Goal: Contribute content

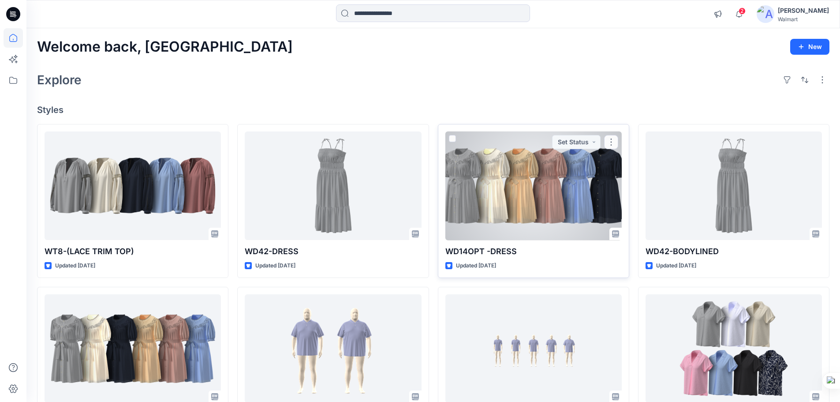
click at [528, 184] on div at bounding box center [533, 185] width 176 height 109
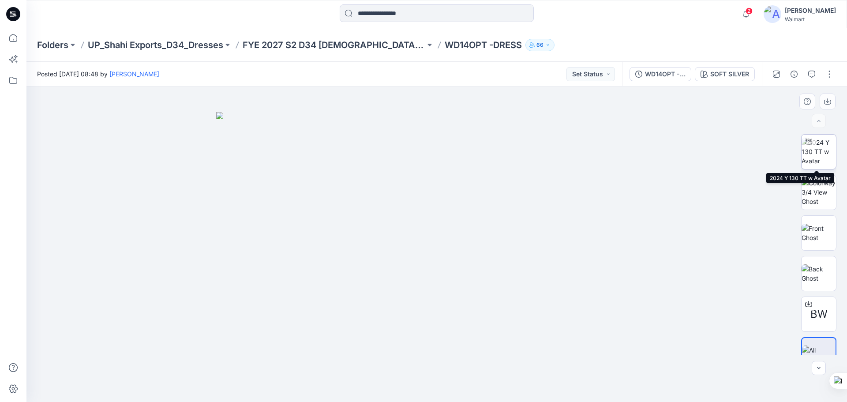
click at [817, 157] on img at bounding box center [818, 152] width 34 height 28
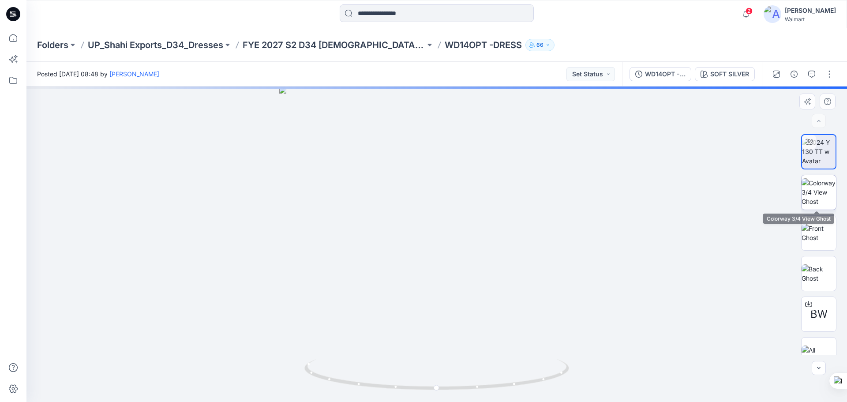
click at [820, 198] on img at bounding box center [818, 192] width 34 height 28
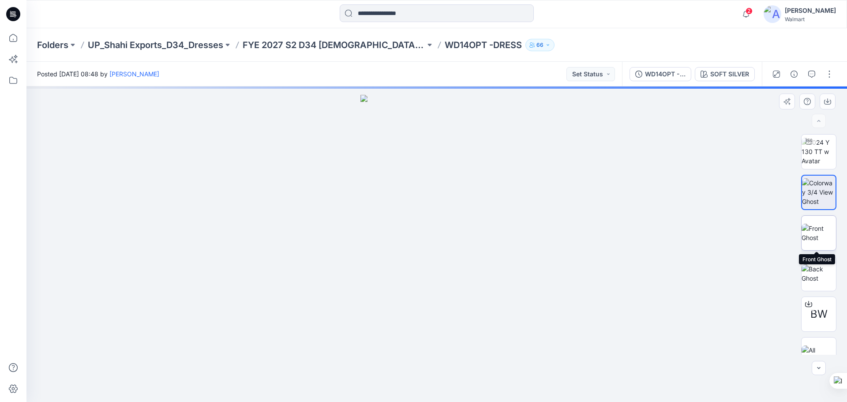
click at [820, 235] on img at bounding box center [818, 233] width 34 height 19
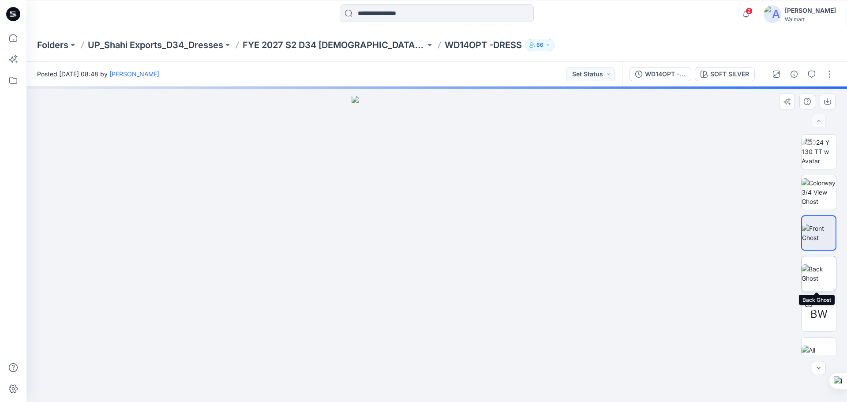
click at [817, 275] on img at bounding box center [818, 273] width 34 height 19
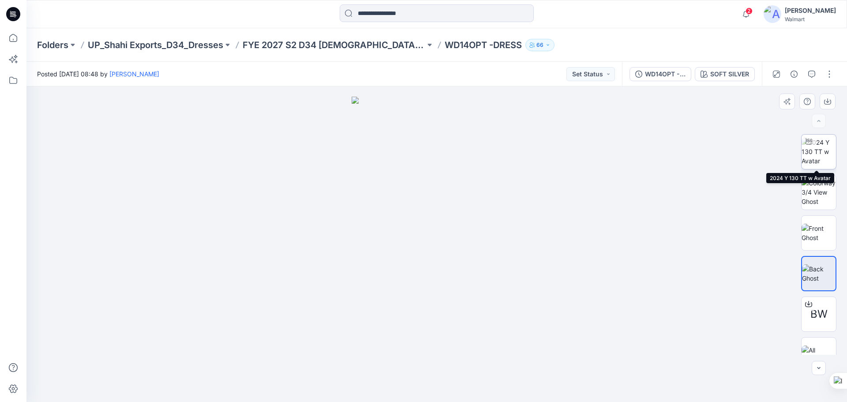
click at [820, 149] on img at bounding box center [818, 152] width 34 height 28
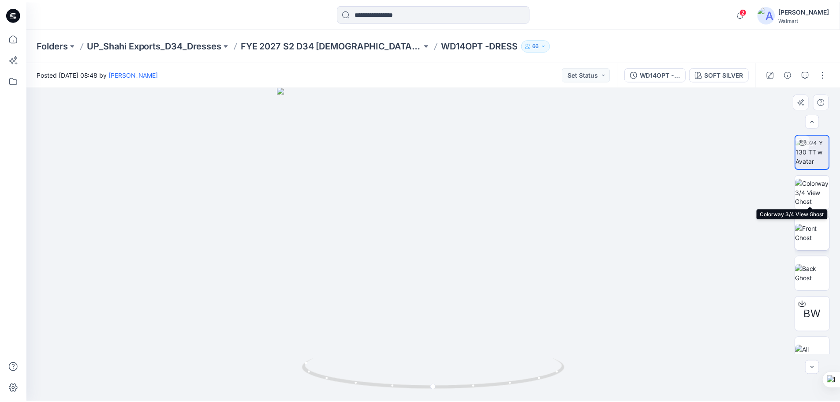
scroll to position [18, 0]
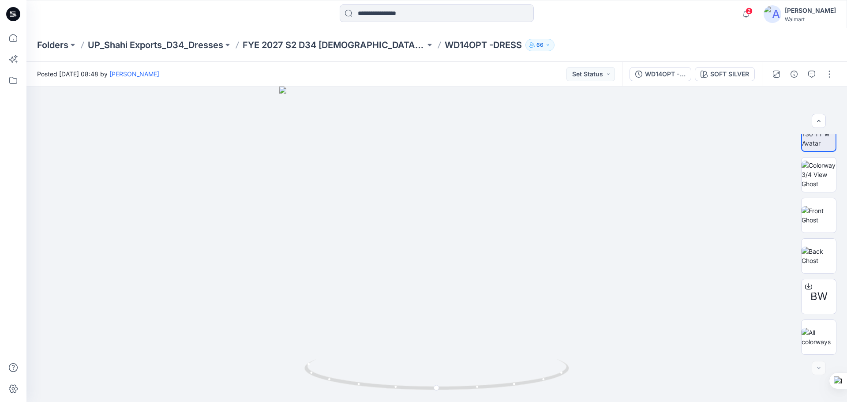
drag, startPoint x: 18, startPoint y: 16, endPoint x: 24, endPoint y: 17, distance: 6.7
click at [18, 16] on icon at bounding box center [13, 14] width 14 height 14
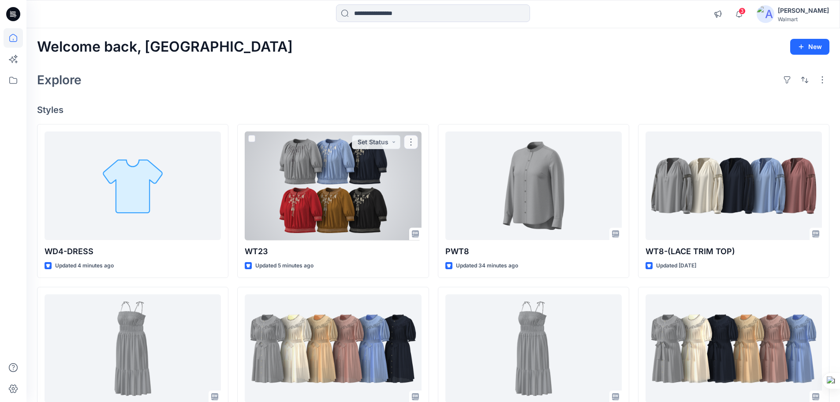
click at [361, 229] on div at bounding box center [333, 185] width 176 height 109
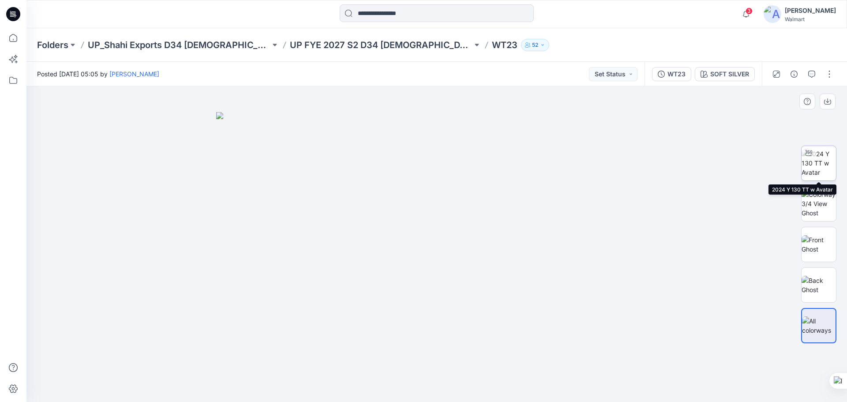
click at [812, 161] on img at bounding box center [818, 163] width 34 height 28
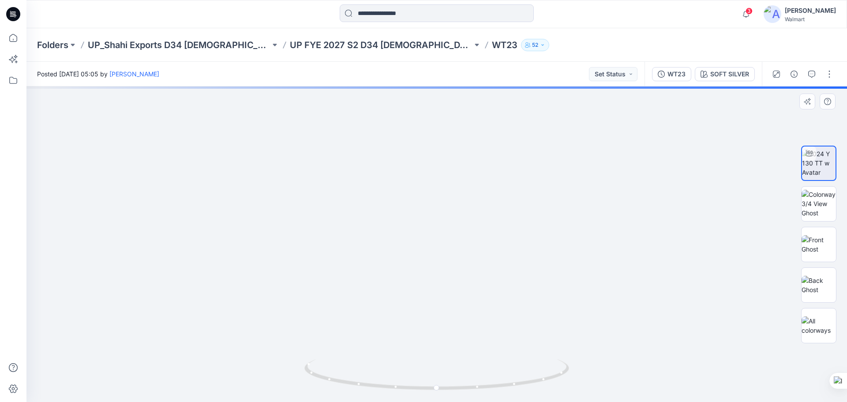
drag, startPoint x: 459, startPoint y: 280, endPoint x: 459, endPoint y: 209, distance: 70.6
click at [724, 67] on button "SOFT SILVER" at bounding box center [725, 74] width 60 height 14
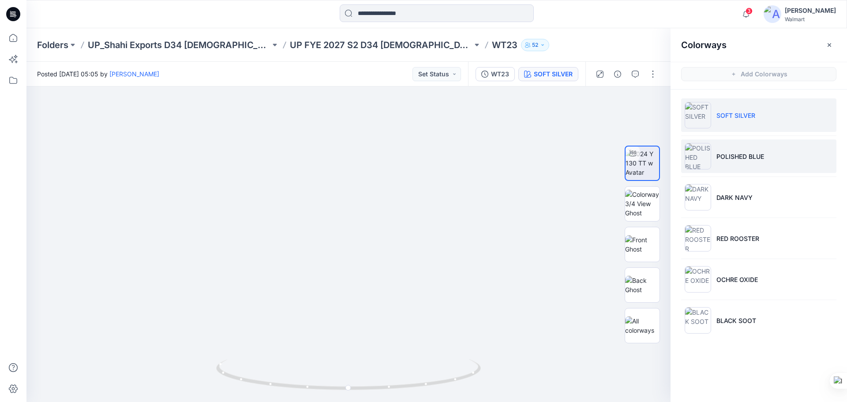
click at [741, 166] on li "POLISHED BLUE" at bounding box center [758, 156] width 155 height 34
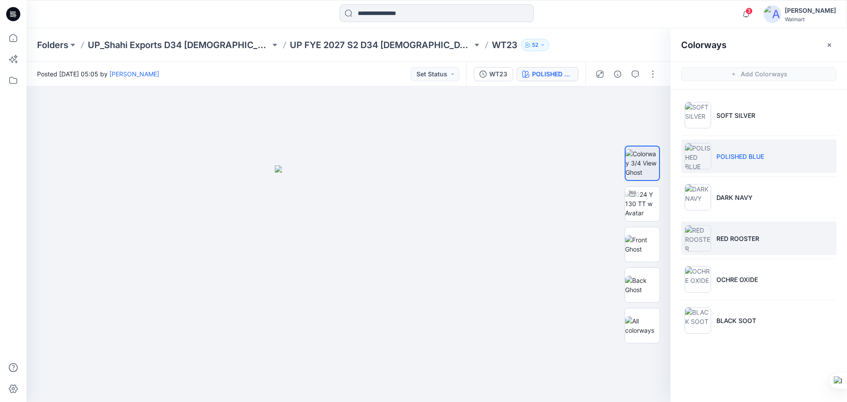
click at [696, 235] on img at bounding box center [698, 238] width 26 height 26
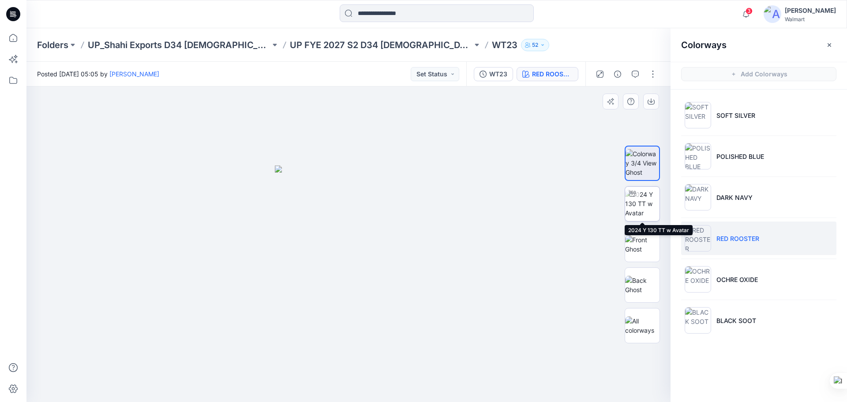
click at [634, 213] on img at bounding box center [642, 204] width 34 height 28
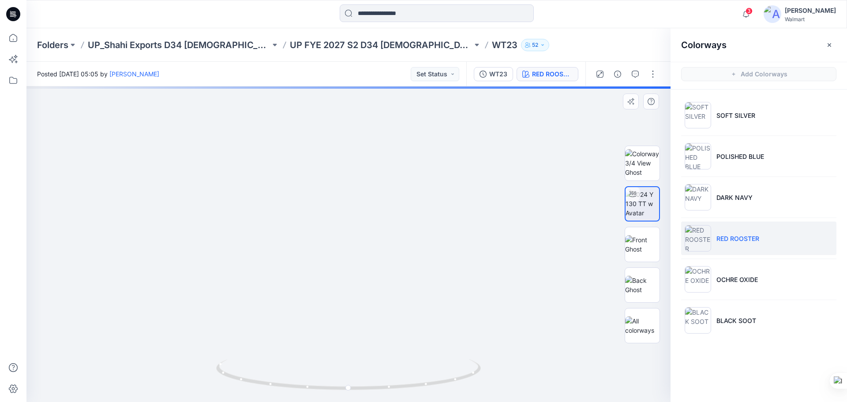
drag, startPoint x: 389, startPoint y: 321, endPoint x: 389, endPoint y: 268, distance: 53.4
click at [10, 19] on icon at bounding box center [13, 14] width 14 height 14
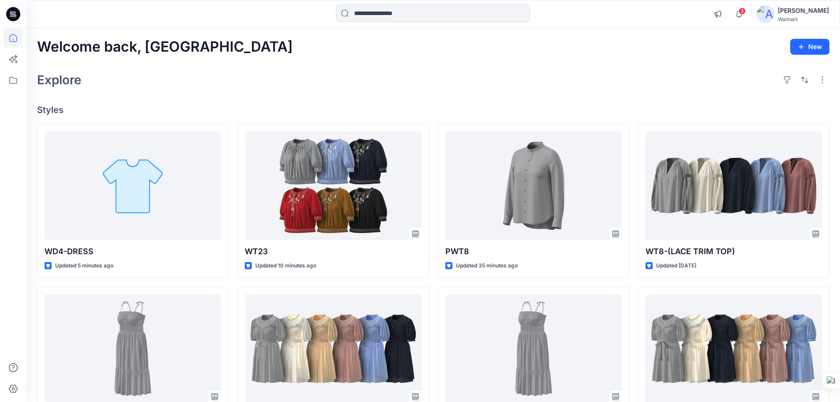
click at [14, 14] on icon at bounding box center [13, 14] width 14 height 14
click at [15, 16] on icon at bounding box center [14, 15] width 3 height 0
drag, startPoint x: 7, startPoint y: 15, endPoint x: 38, endPoint y: 2, distance: 33.2
click at [8, 15] on icon at bounding box center [13, 14] width 14 height 14
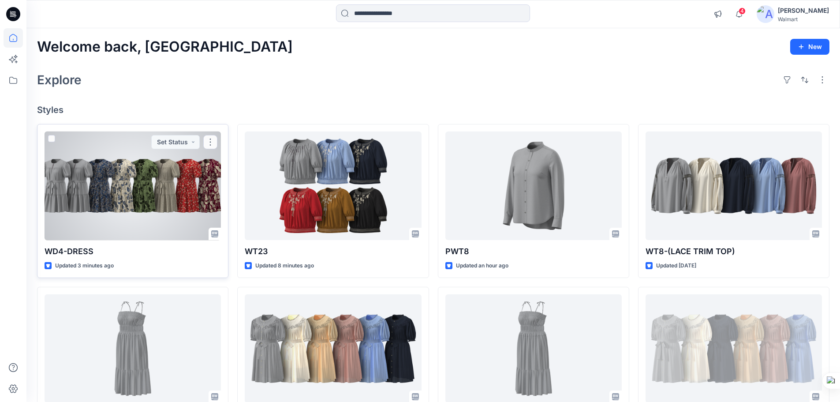
click at [141, 197] on div at bounding box center [133, 185] width 176 height 109
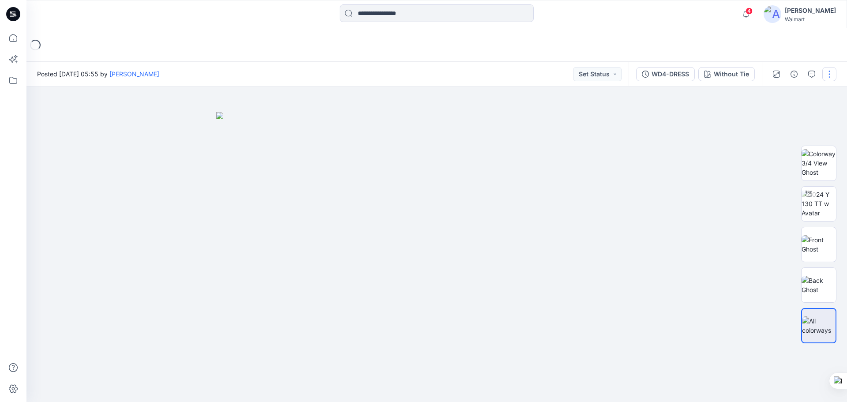
click at [828, 72] on button "button" at bounding box center [829, 74] width 14 height 14
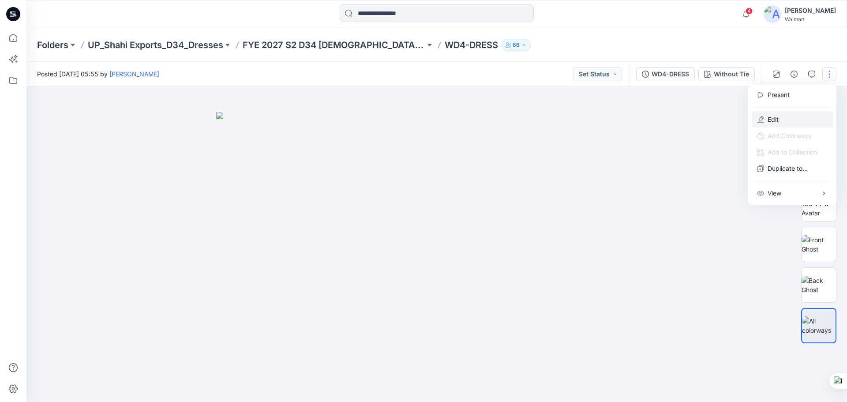
click at [768, 121] on p "Edit" at bounding box center [772, 119] width 11 height 9
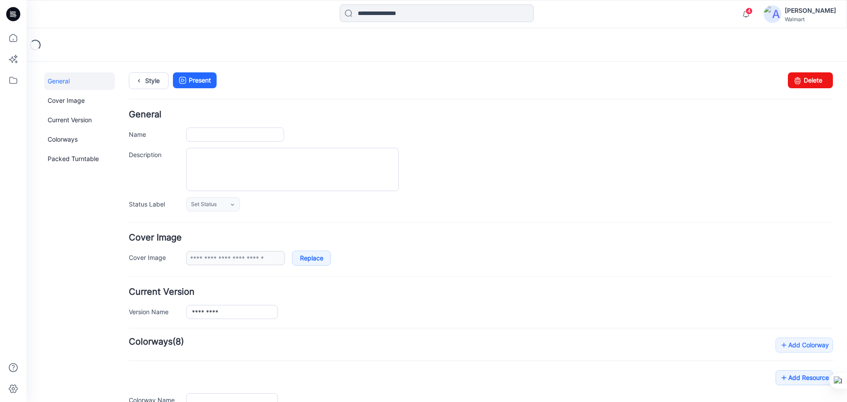
type input "*********"
type input "**********"
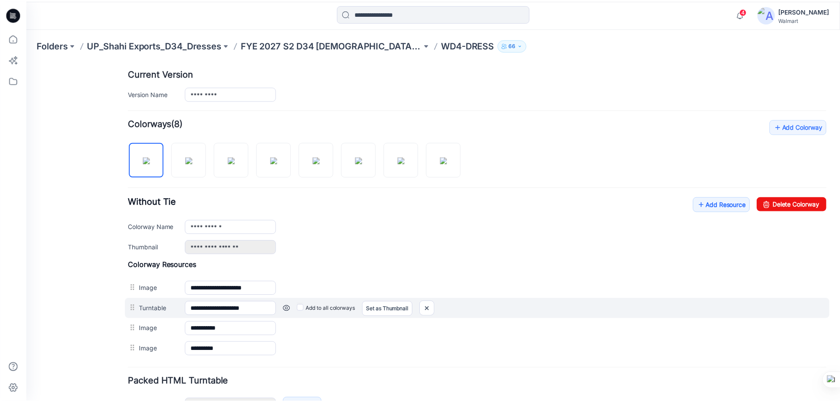
scroll to position [221, 0]
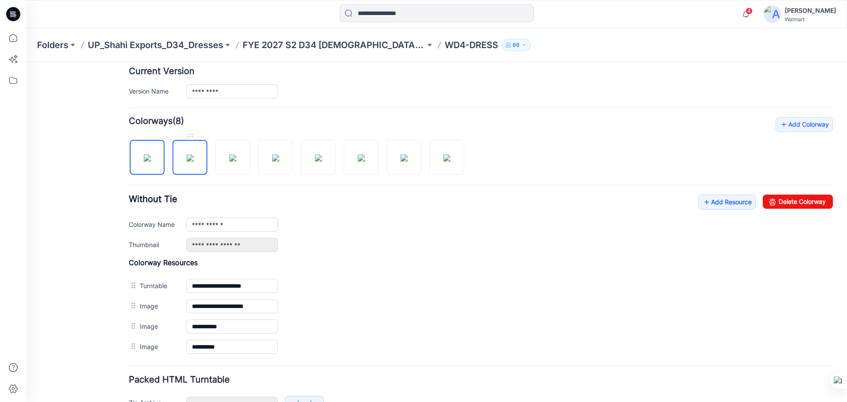
click at [187, 161] on img at bounding box center [190, 157] width 7 height 7
click at [229, 157] on img at bounding box center [232, 157] width 7 height 7
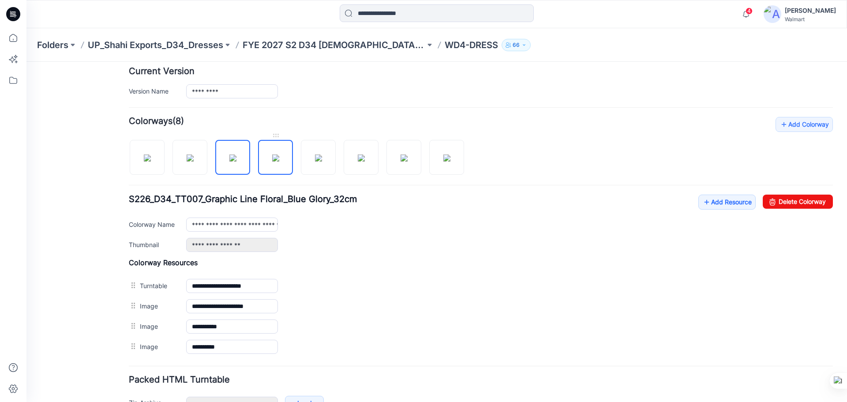
click at [279, 157] on img at bounding box center [275, 157] width 7 height 7
click at [315, 154] on img at bounding box center [318, 157] width 7 height 7
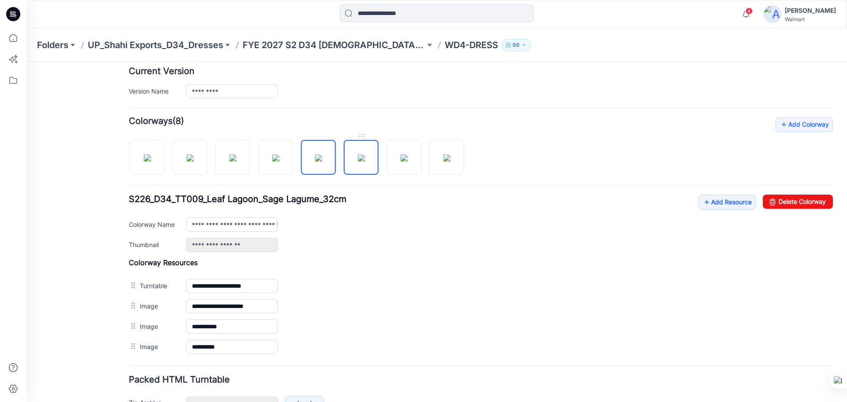
click at [364, 161] on img at bounding box center [361, 157] width 7 height 7
click at [400, 158] on img at bounding box center [403, 157] width 7 height 7
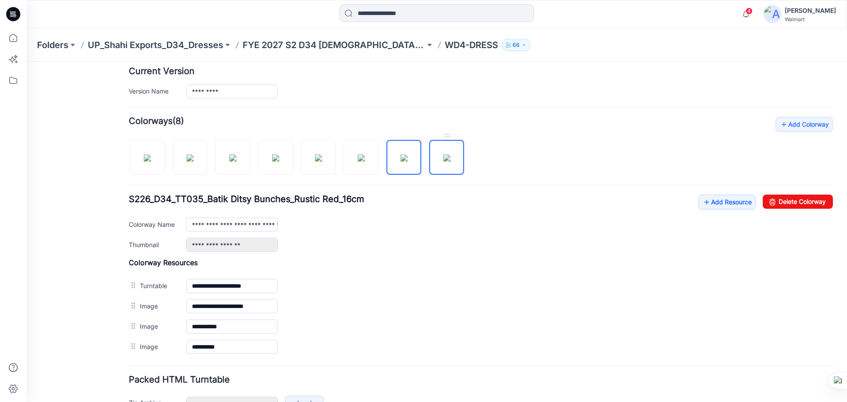
click at [443, 159] on img at bounding box center [446, 157] width 7 height 7
click at [151, 159] on img at bounding box center [147, 157] width 7 height 7
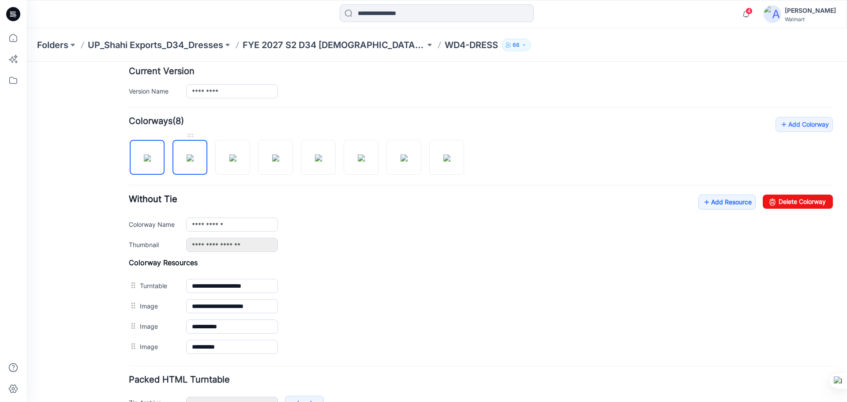
click at [191, 161] on img at bounding box center [190, 157] width 7 height 7
click at [144, 161] on img at bounding box center [147, 157] width 7 height 7
type input "**********"
drag, startPoint x: 12, startPoint y: 16, endPoint x: 30, endPoint y: 22, distance: 18.1
click at [13, 16] on icon at bounding box center [13, 14] width 14 height 14
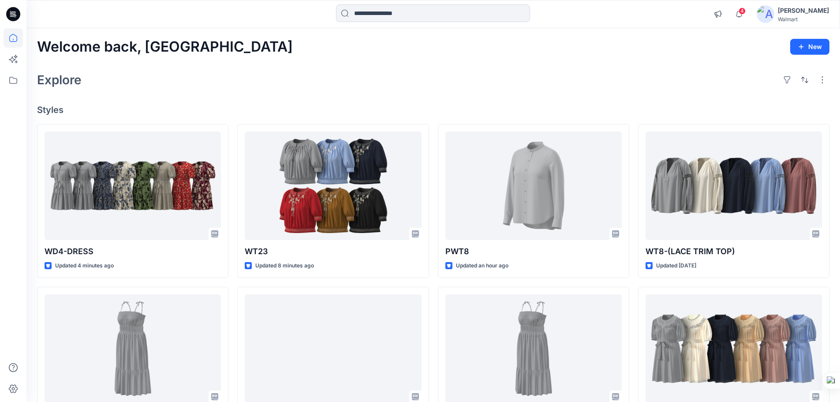
click at [288, 94] on div "Welcome back, Rahul New Explore Styles WD4-DRESS Updated 4 minutes ago WD42-DRE…" at bounding box center [433, 337] width 814 height 618
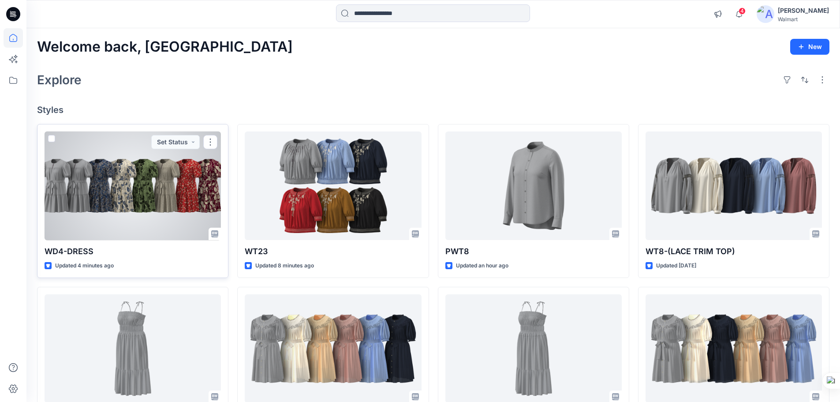
click at [150, 210] on div at bounding box center [133, 185] width 176 height 109
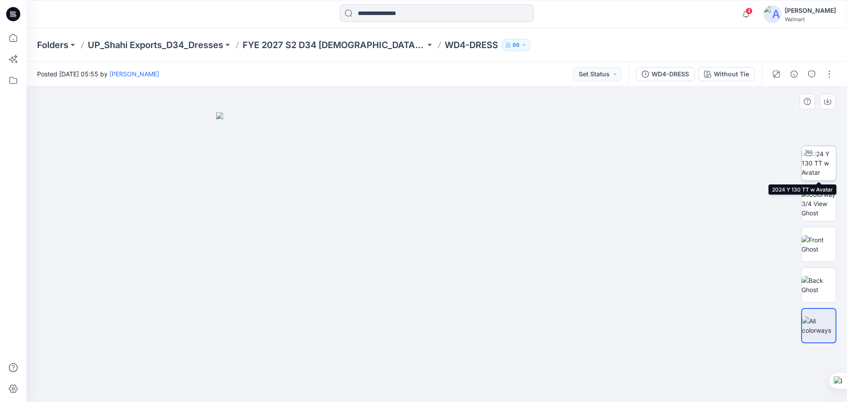
click at [824, 159] on img at bounding box center [818, 163] width 34 height 28
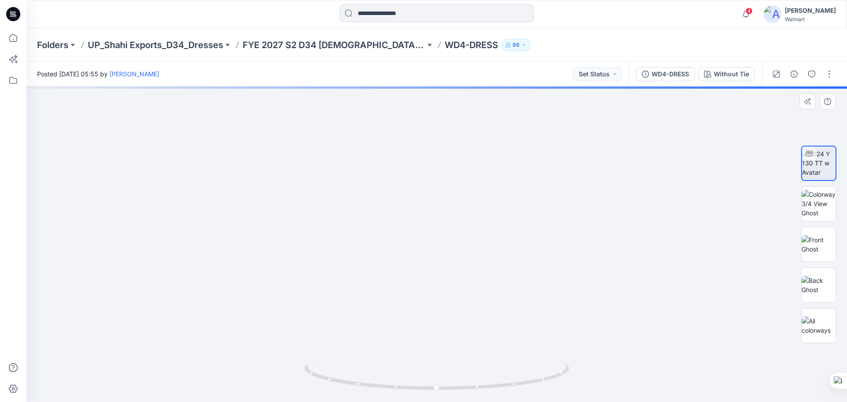
drag, startPoint x: 452, startPoint y: 288, endPoint x: 442, endPoint y: 257, distance: 32.9
click at [442, 257] on img at bounding box center [428, 80] width 924 height 641
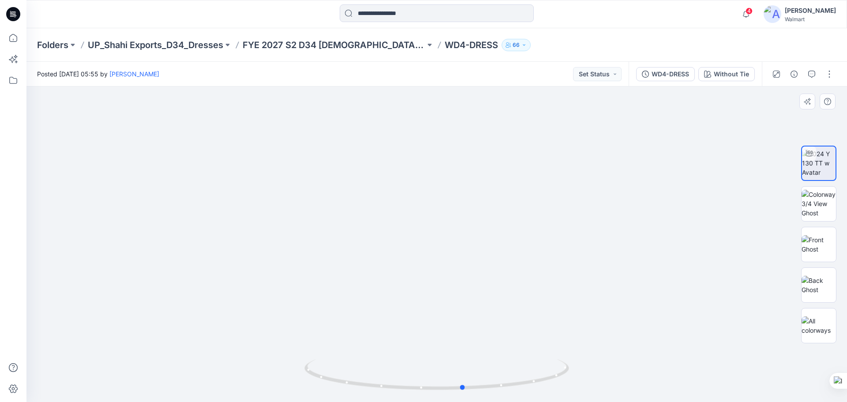
drag, startPoint x: 473, startPoint y: 388, endPoint x: 236, endPoint y: 364, distance: 238.9
click at [236, 364] on div at bounding box center [436, 243] width 820 height 315
click at [819, 208] on img at bounding box center [818, 204] width 34 height 28
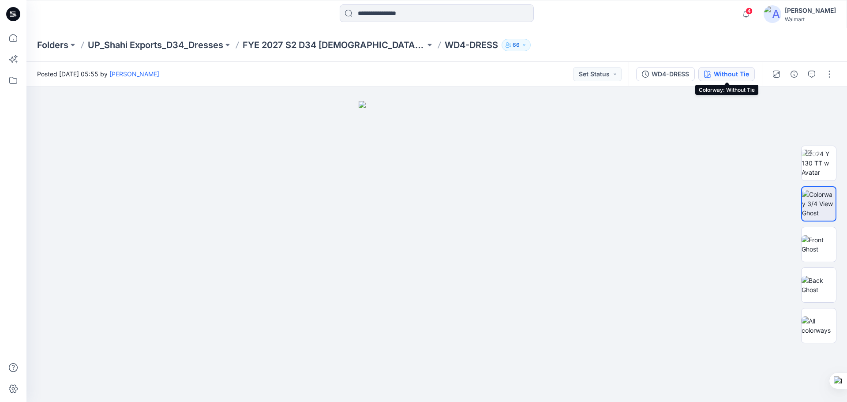
click at [718, 69] on div "Without Tie" at bounding box center [731, 74] width 35 height 10
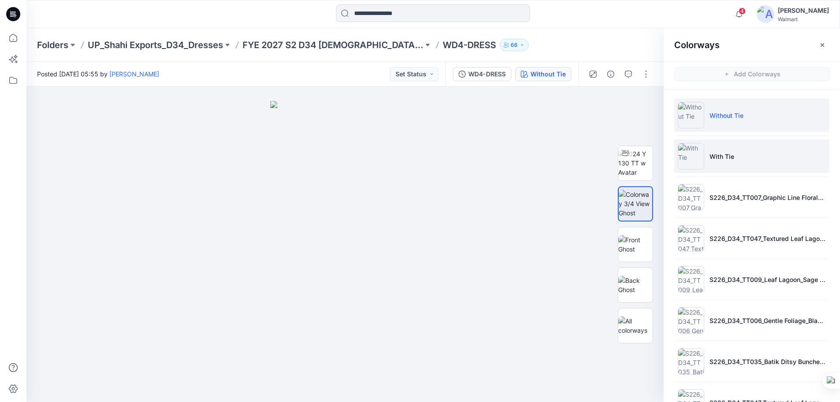
click at [715, 153] on p "With Tie" at bounding box center [722, 156] width 25 height 9
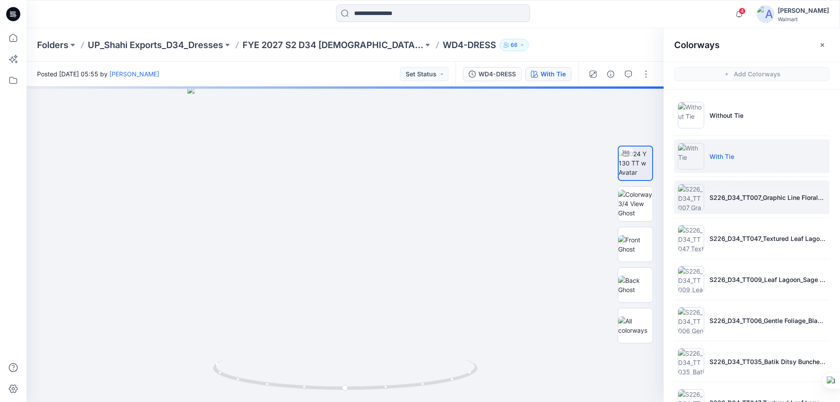
click at [716, 200] on p "S226_D34_TT007_Graphic Line Floral_Blue Glory_32cm" at bounding box center [768, 197] width 116 height 9
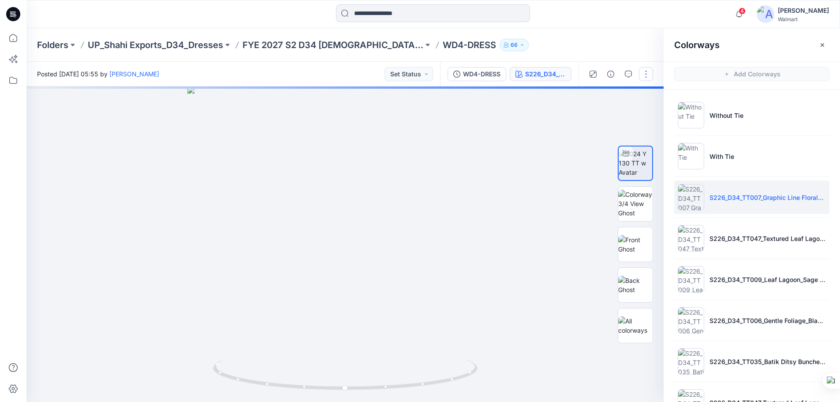
click at [648, 75] on button "button" at bounding box center [646, 74] width 14 height 14
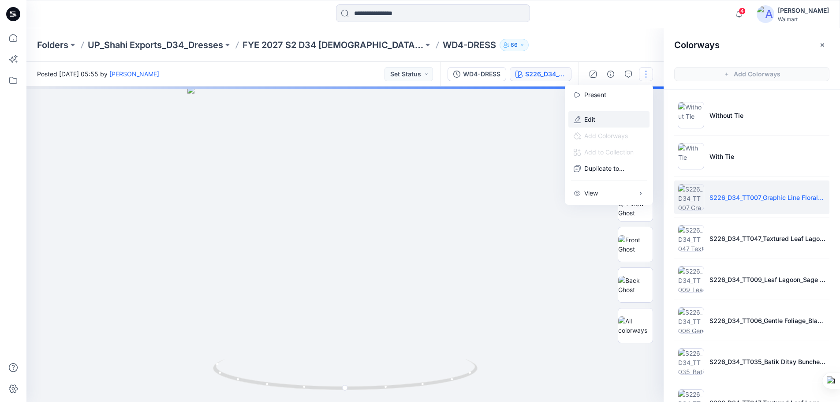
click at [591, 122] on p "Edit" at bounding box center [589, 119] width 11 height 9
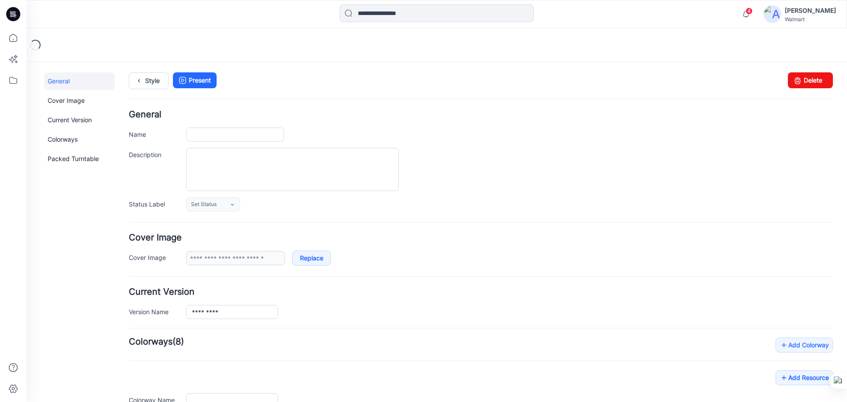
type input "*********"
type input "**********"
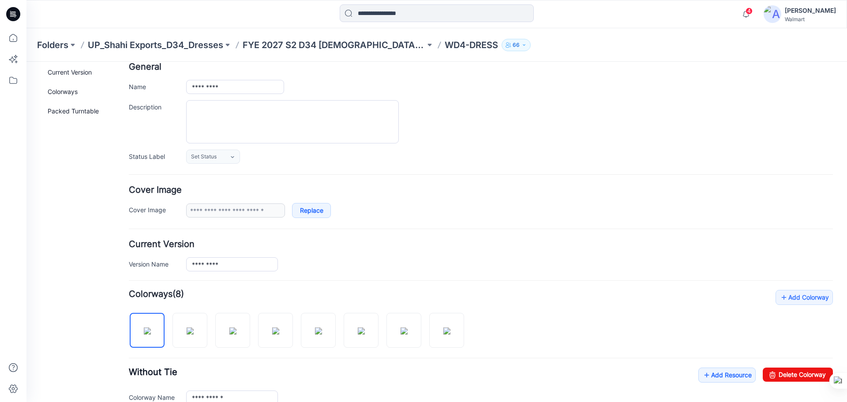
scroll to position [132, 0]
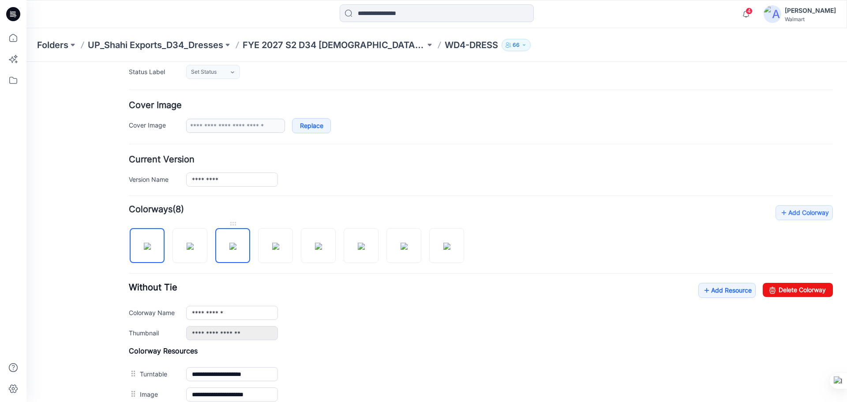
click at [236, 243] on img at bounding box center [232, 246] width 7 height 7
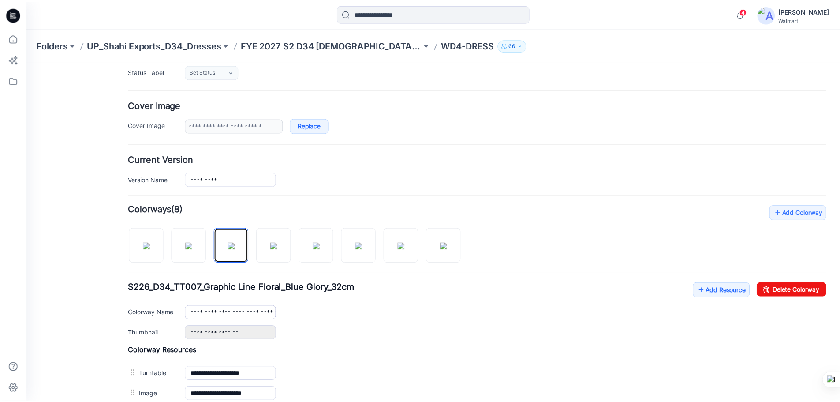
scroll to position [265, 0]
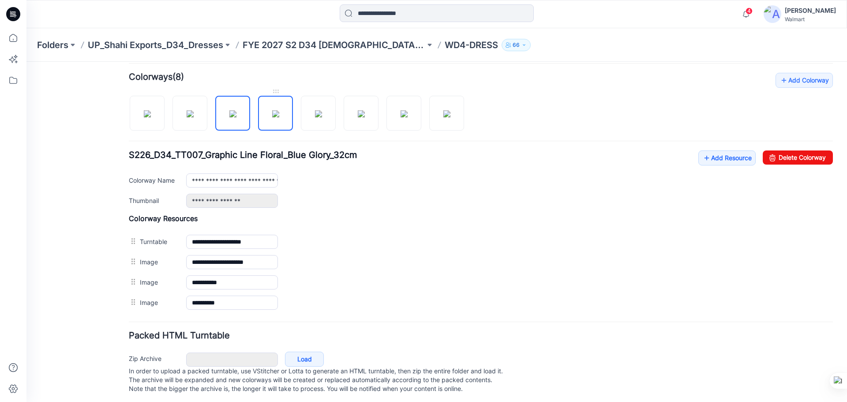
click at [275, 111] on img at bounding box center [275, 113] width 7 height 7
click at [322, 115] on img at bounding box center [318, 113] width 7 height 7
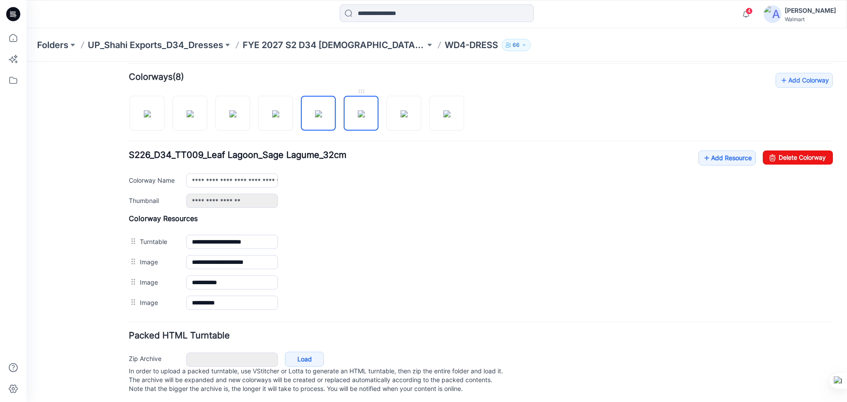
click at [358, 117] on img at bounding box center [361, 113] width 7 height 7
click at [408, 117] on img at bounding box center [403, 113] width 7 height 7
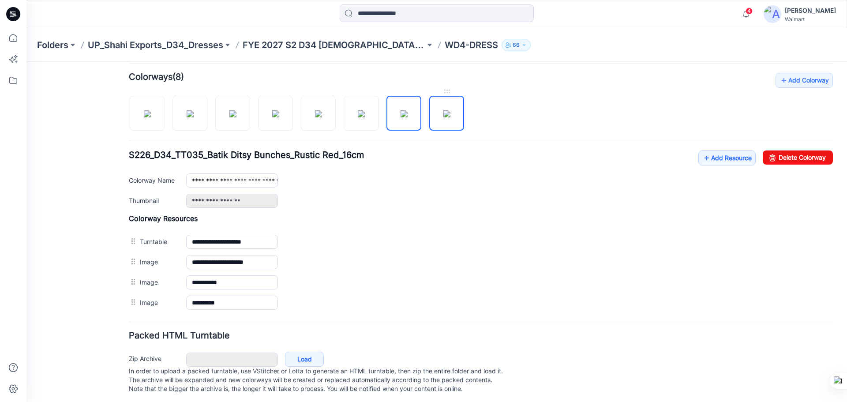
click at [443, 117] on img at bounding box center [446, 113] width 7 height 7
click at [150, 117] on img at bounding box center [147, 113] width 7 height 7
type input "**********"
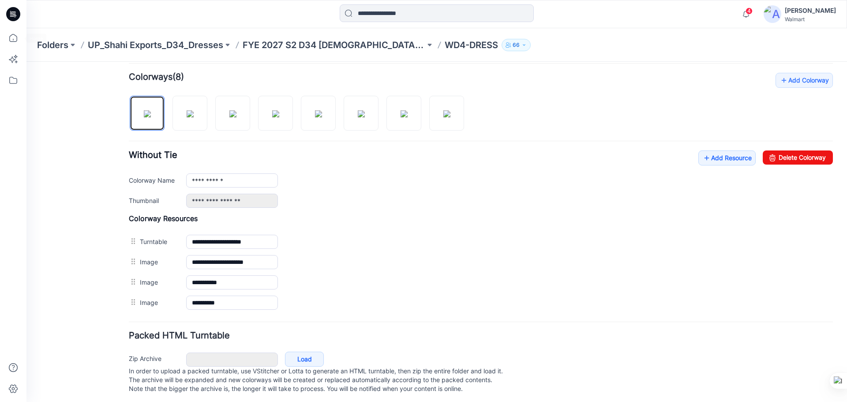
click at [10, 17] on icon at bounding box center [13, 14] width 14 height 14
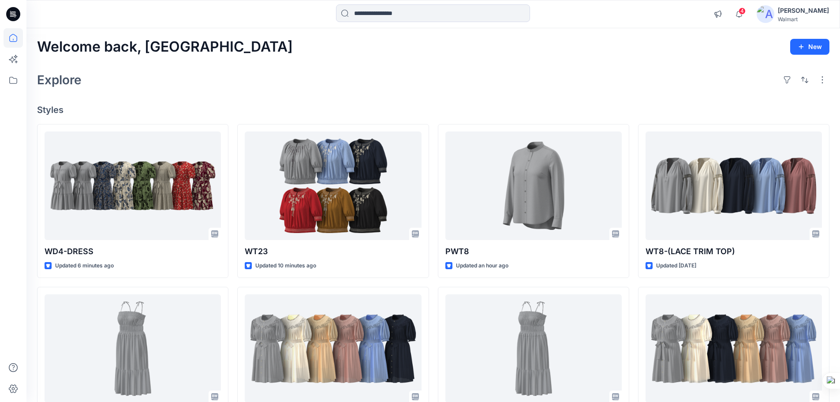
click at [9, 11] on icon at bounding box center [13, 14] width 14 height 14
drag, startPoint x: 11, startPoint y: 17, endPoint x: 29, endPoint y: 26, distance: 19.9
click at [11, 17] on icon at bounding box center [13, 14] width 14 height 14
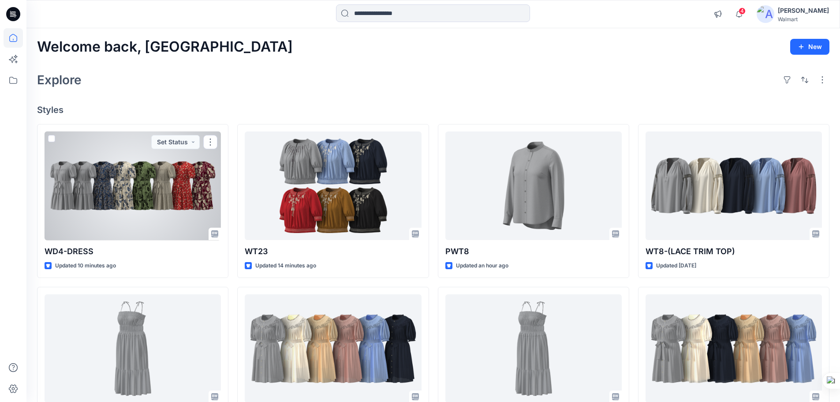
drag, startPoint x: 123, startPoint y: 187, endPoint x: 214, endPoint y: 188, distance: 90.9
click at [123, 187] on div at bounding box center [133, 185] width 176 height 109
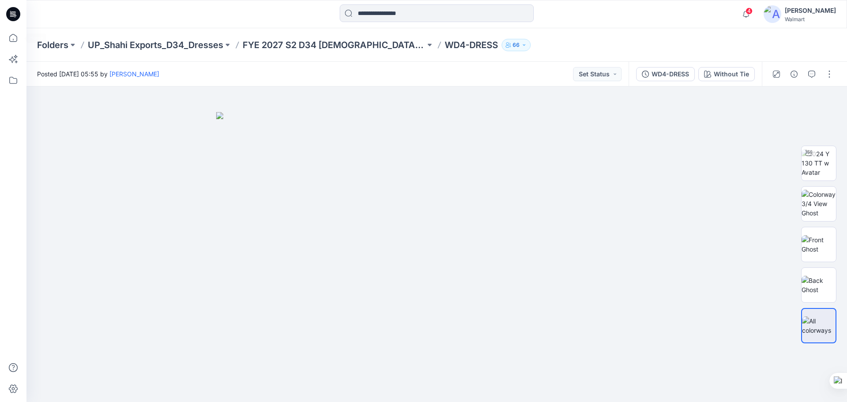
click at [13, 12] on icon at bounding box center [13, 14] width 14 height 14
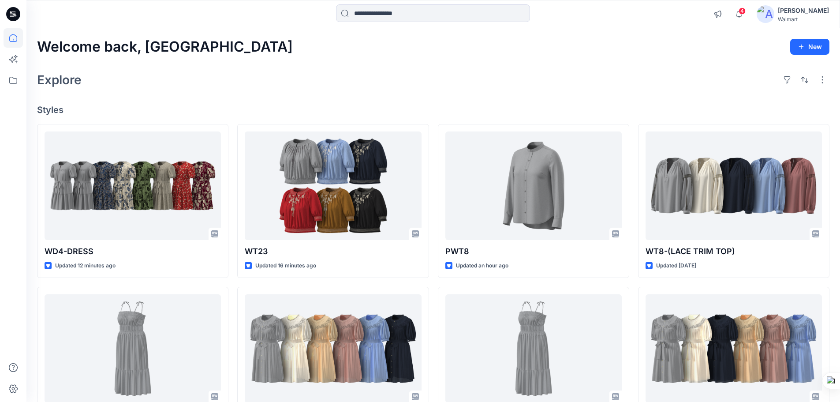
drag, startPoint x: 15, startPoint y: 20, endPoint x: 26, endPoint y: 16, distance: 11.3
click at [15, 20] on icon at bounding box center [13, 14] width 14 height 14
drag, startPoint x: 15, startPoint y: 17, endPoint x: 19, endPoint y: 3, distance: 15.3
click at [14, 16] on icon at bounding box center [13, 14] width 14 height 28
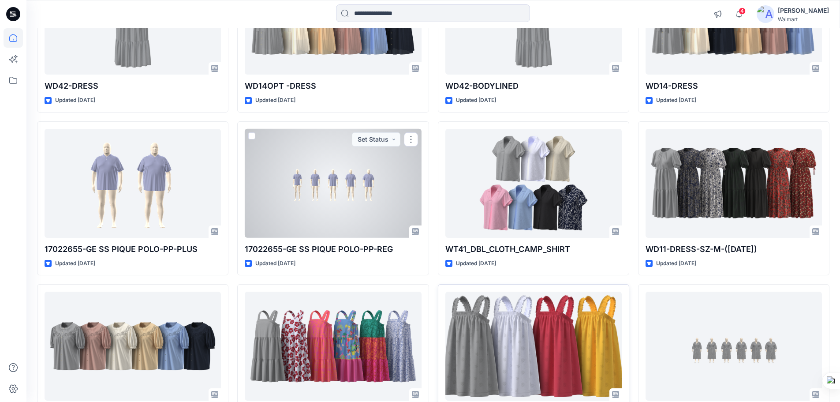
scroll to position [332, 0]
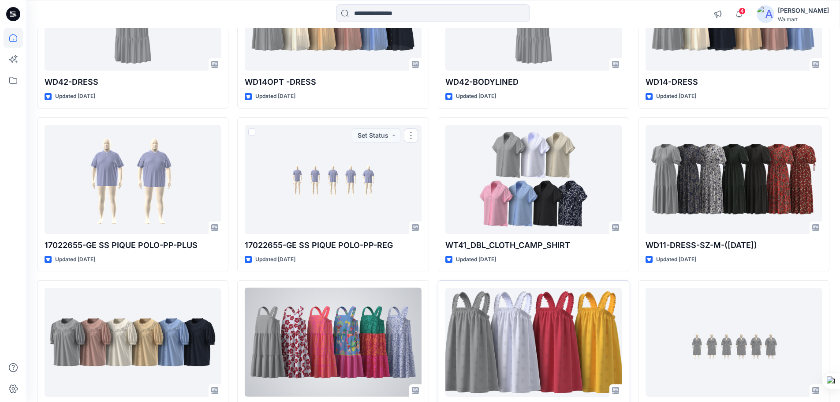
drag, startPoint x: 356, startPoint y: 283, endPoint x: 517, endPoint y: 295, distance: 161.4
click at [415, 315] on div "WT23 Updated 17 minutes ago WD14OPT -DRESS Updated [DATE] 17022655-GE SS PIQUE …" at bounding box center [332, 276] width 191 height 968
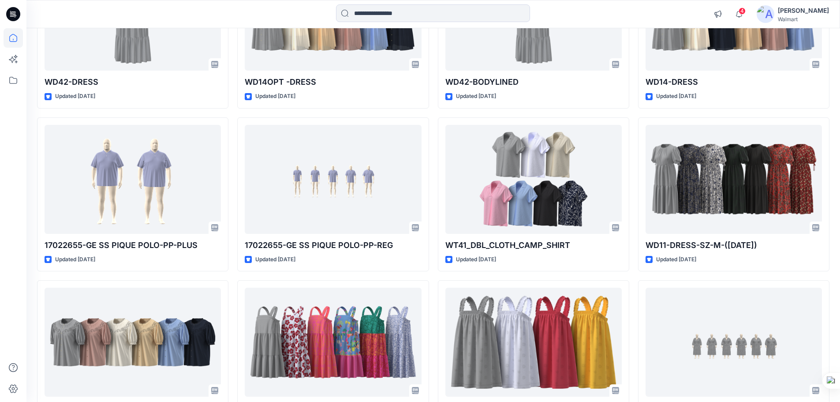
click at [432, 277] on div "WD4-DRESS Updated 13 minutes ago WD42-DRESS Updated [DATE] 17022655-GE SS PIQUE…" at bounding box center [433, 276] width 793 height 968
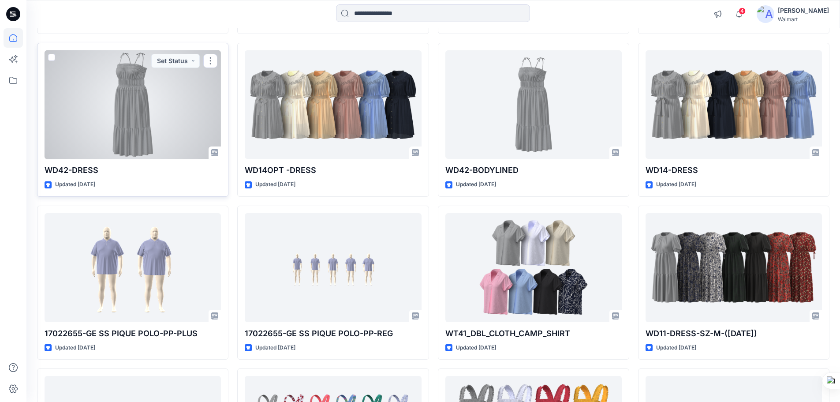
scroll to position [0, 0]
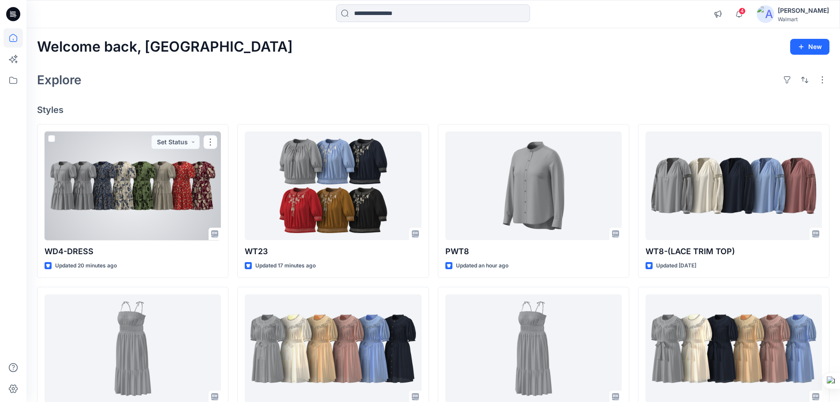
click at [130, 202] on div at bounding box center [133, 185] width 176 height 109
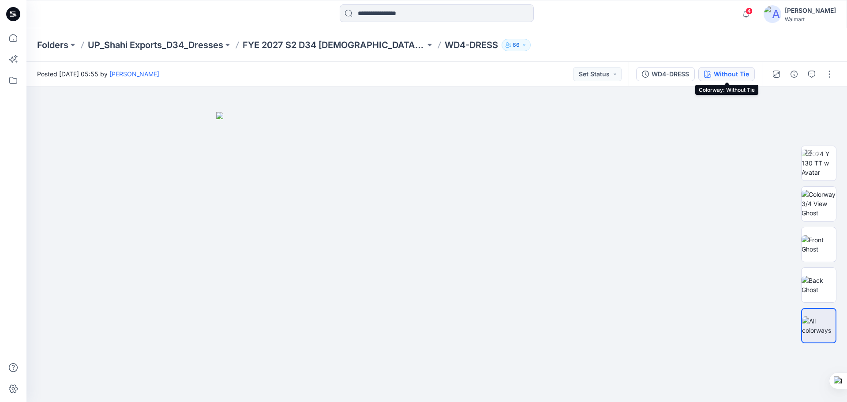
click at [729, 74] on div "Without Tie" at bounding box center [731, 74] width 35 height 10
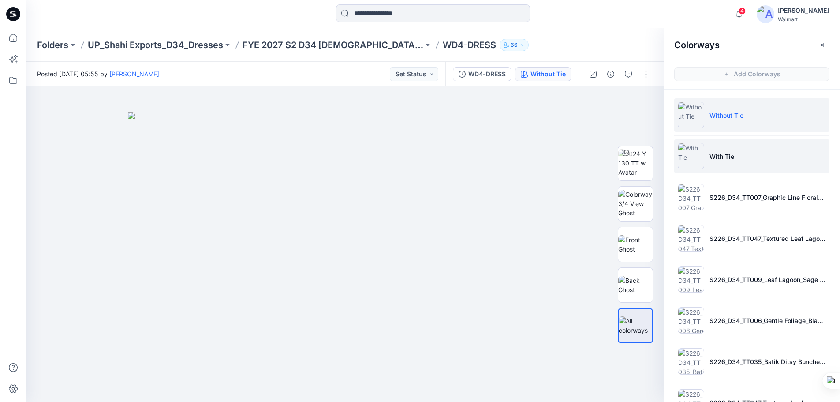
click at [737, 161] on li "With Tie" at bounding box center [751, 156] width 155 height 34
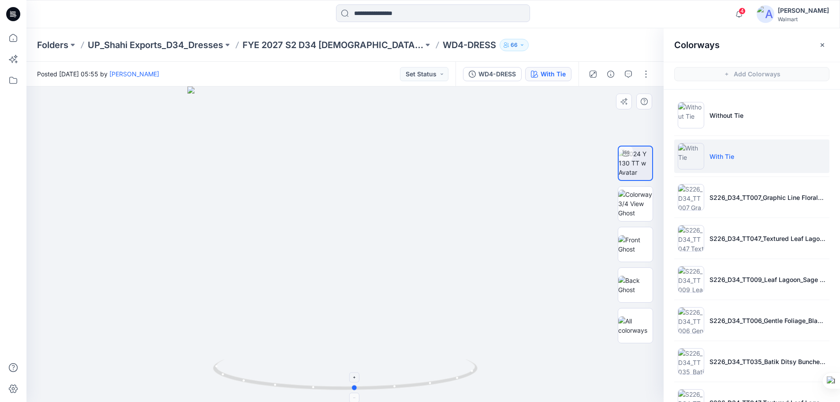
drag, startPoint x: 369, startPoint y: 389, endPoint x: 379, endPoint y: 386, distance: 10.5
click at [379, 386] on icon at bounding box center [346, 375] width 267 height 33
drag, startPoint x: 389, startPoint y: 172, endPoint x: 392, endPoint y: 218, distance: 46.0
click at [12, 18] on icon at bounding box center [13, 14] width 14 height 14
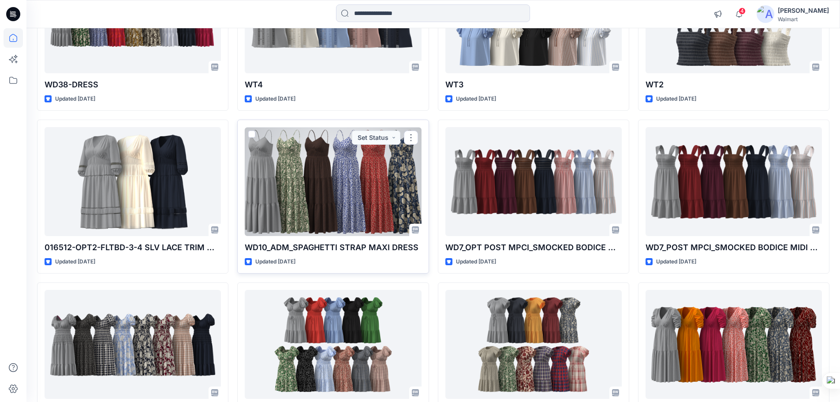
scroll to position [1486, 0]
